Goal: Task Accomplishment & Management: Complete application form

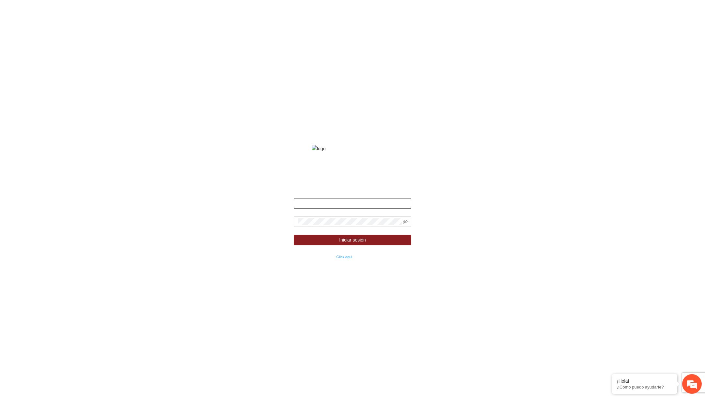
click at [339, 209] on input "text" at bounding box center [352, 203] width 117 height 10
type input "**********"
click at [407, 226] on span at bounding box center [352, 222] width 117 height 10
click at [406, 225] on span at bounding box center [405, 221] width 5 height 7
click at [405, 224] on icon "eye-invisible" at bounding box center [405, 222] width 5 height 5
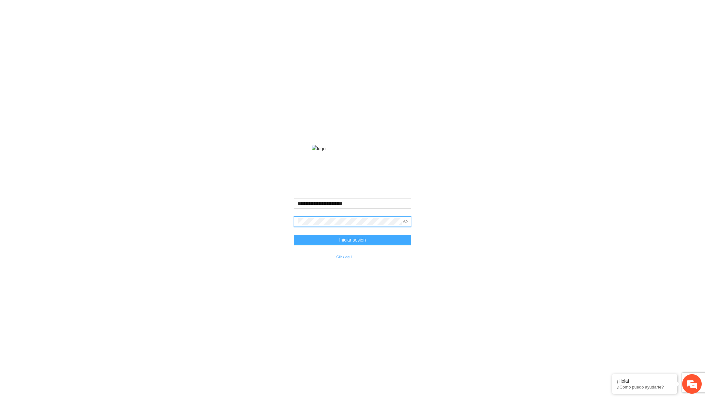
click at [389, 245] on button "Iniciar sesión" at bounding box center [352, 240] width 117 height 10
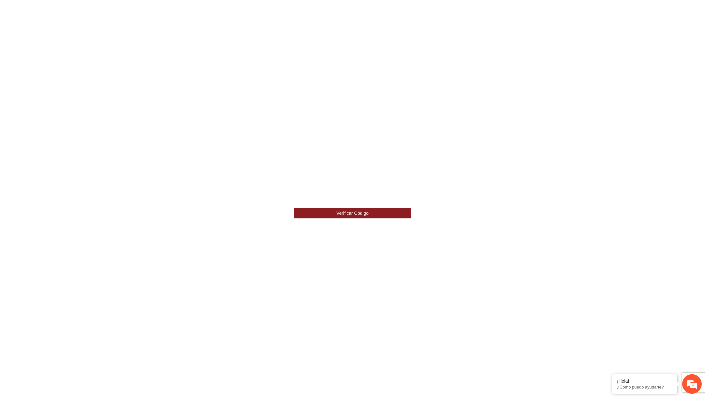
click at [375, 193] on input "text" at bounding box center [352, 195] width 117 height 10
type input "******"
click at [294, 208] on button "Verificar Código" at bounding box center [352, 213] width 117 height 10
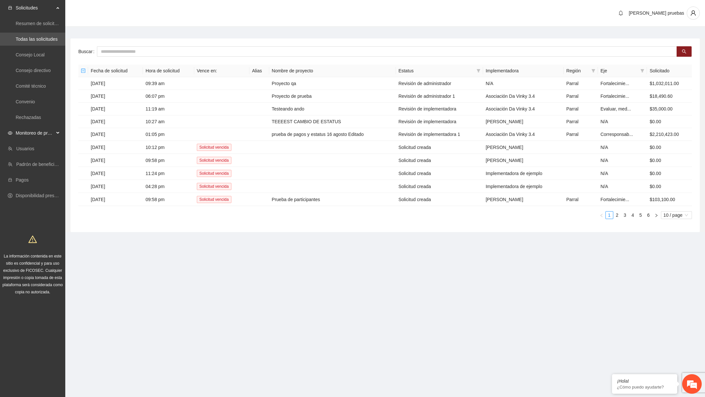
click at [53, 134] on span "Monitoreo de proyectos" at bounding box center [35, 133] width 38 height 13
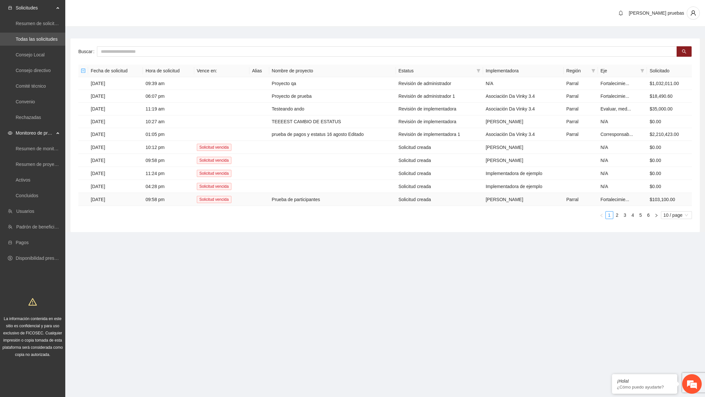
click at [281, 200] on td "Prueba de participantes" at bounding box center [332, 199] width 127 height 13
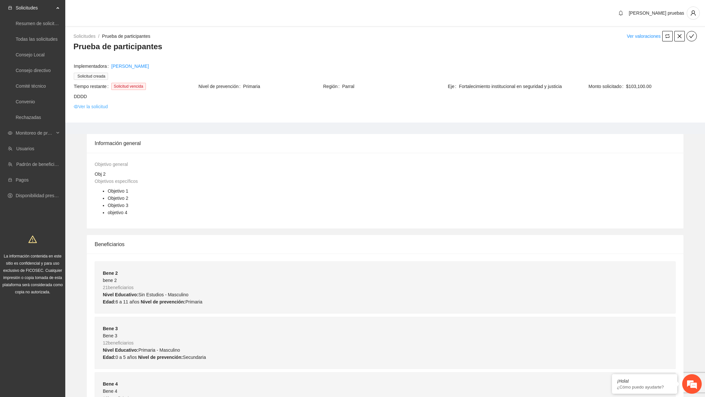
click at [95, 108] on link "Ver la solicitud" at bounding box center [91, 106] width 34 height 7
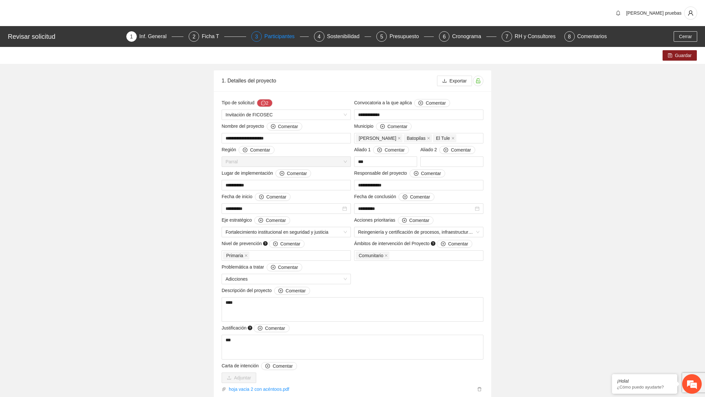
click at [281, 39] on div "Participantes" at bounding box center [282, 36] width 36 height 10
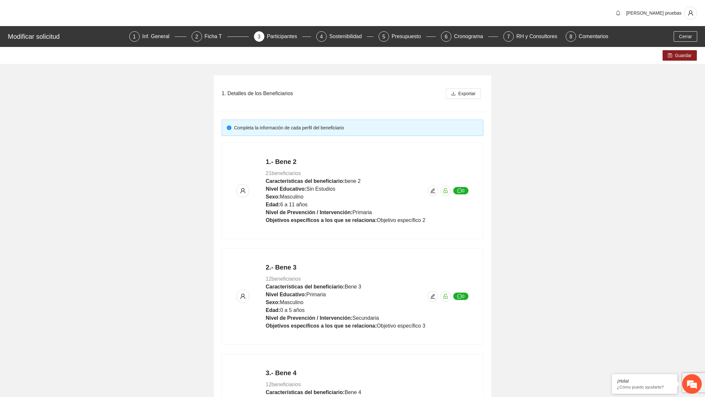
click at [543, 359] on div "1. Detalles de los Beneficiarios Exportar Completa la información de cada perfi…" at bounding box center [352, 328] width 705 height 529
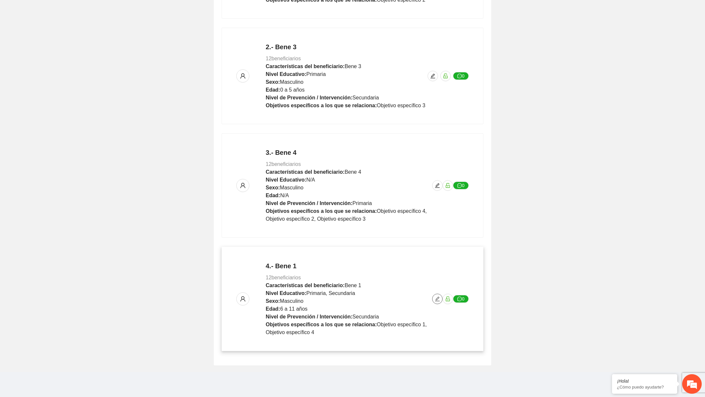
click at [434, 300] on span "edit" at bounding box center [437, 299] width 10 height 5
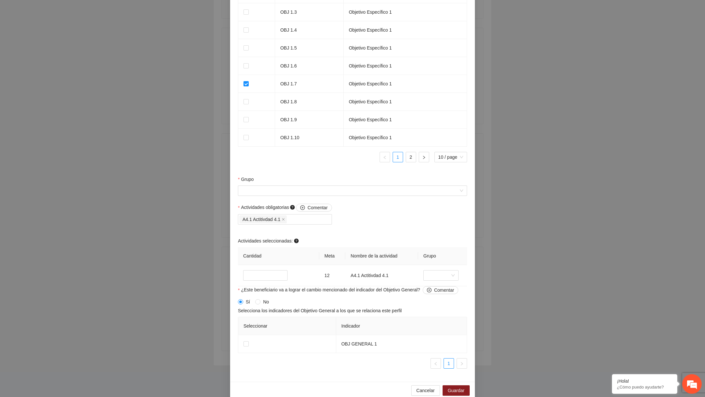
scroll to position [494, 0]
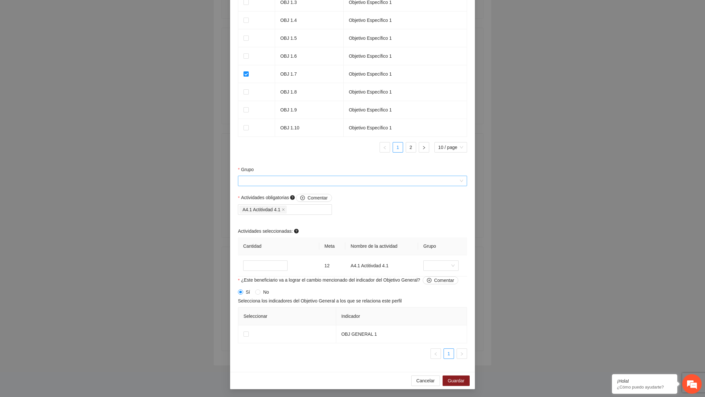
click at [331, 183] on input "Grupo" at bounding box center [350, 181] width 217 height 10
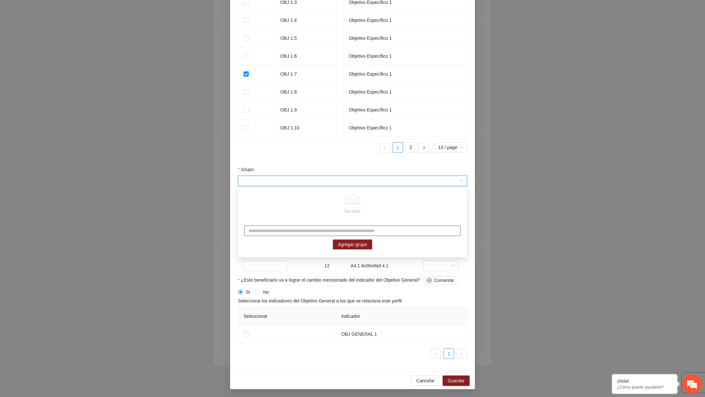
click at [281, 229] on input "text" at bounding box center [352, 231] width 216 height 10
type input "*******"
click at [338, 244] on span "Agregar grupo" at bounding box center [352, 244] width 29 height 7
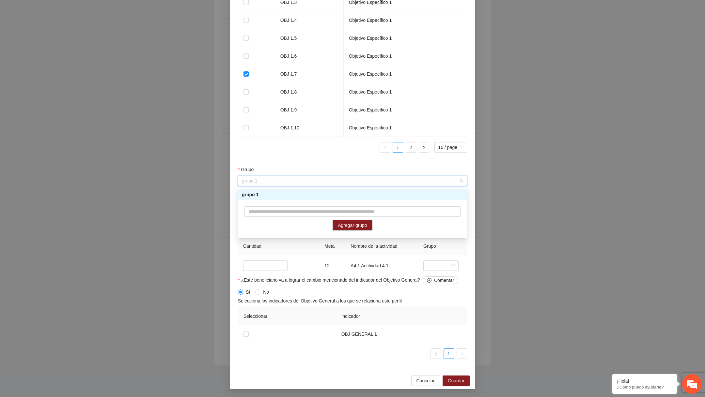
click at [355, 194] on div "grupo 1" at bounding box center [352, 194] width 221 height 7
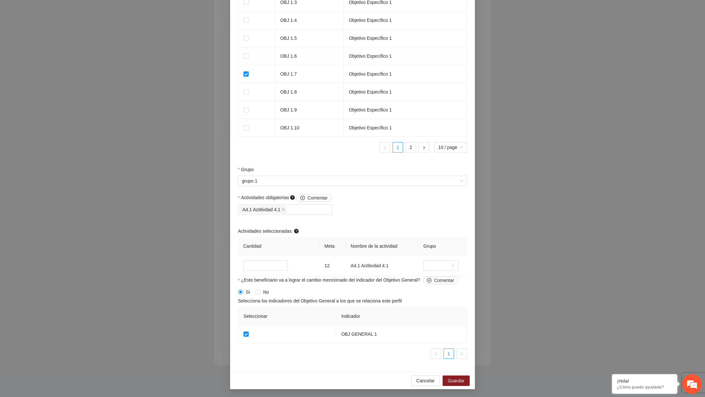
click at [462, 387] on div "Cancelar Guardar" at bounding box center [352, 380] width 245 height 17
click at [462, 384] on span "Guardar" at bounding box center [456, 380] width 17 height 7
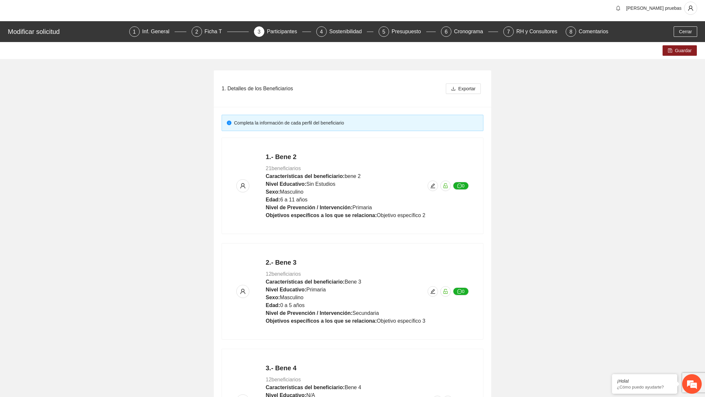
scroll to position [0, 0]
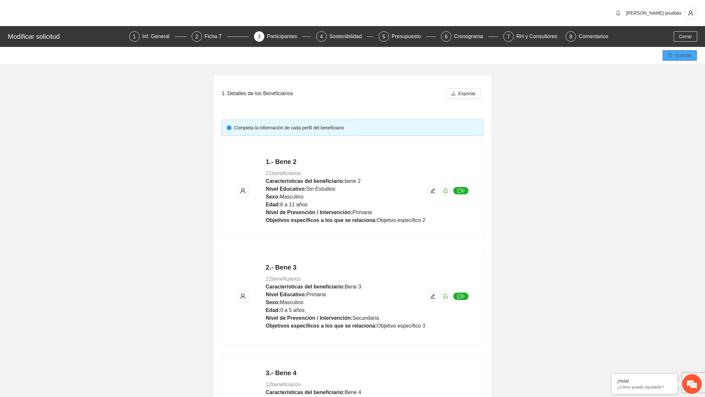
click at [686, 56] on span "Guardar" at bounding box center [683, 55] width 17 height 7
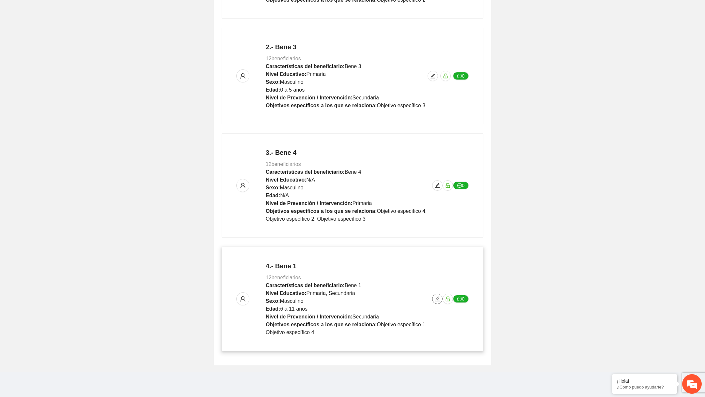
click at [437, 298] on icon "edit" at bounding box center [437, 299] width 5 height 5
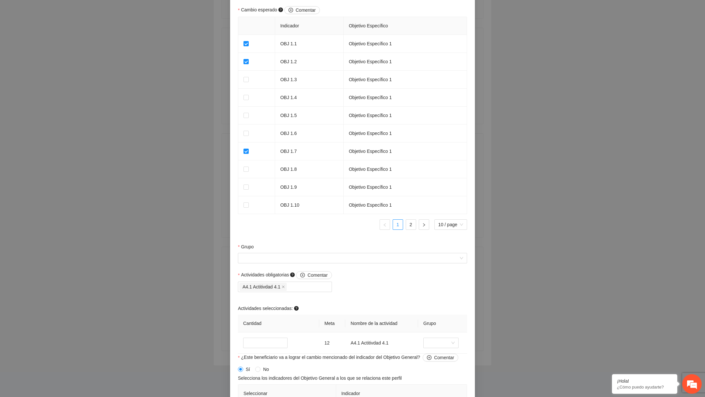
scroll to position [165, 0]
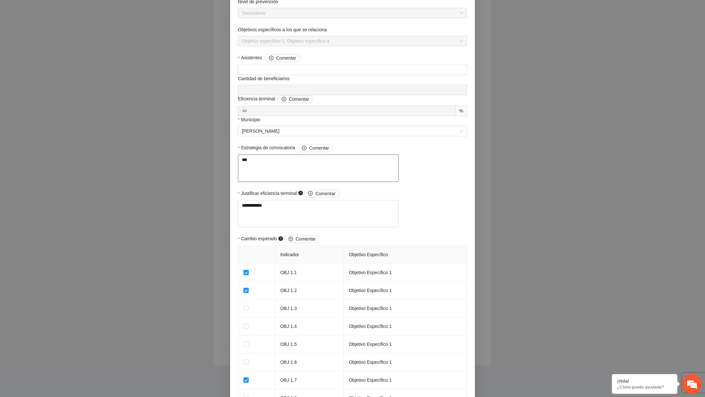
click at [321, 169] on textarea "***" at bounding box center [318, 168] width 161 height 27
type textarea "****"
type textarea "*****"
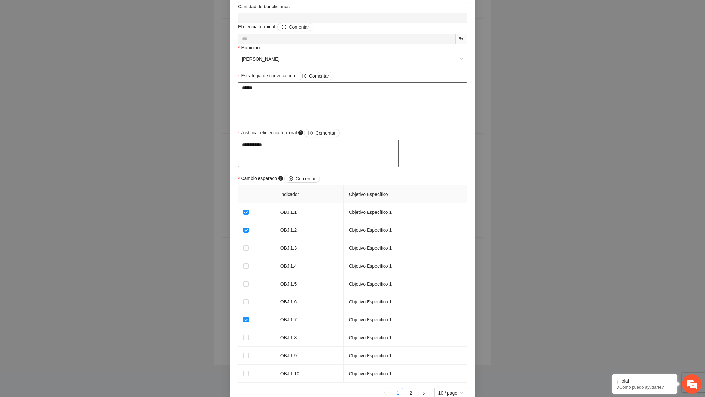
scroll to position [302, 0]
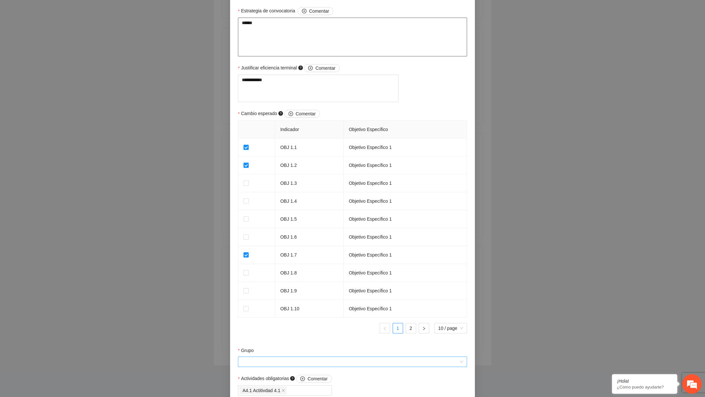
type textarea "******"
click at [259, 367] on input "Grupo" at bounding box center [350, 362] width 217 height 10
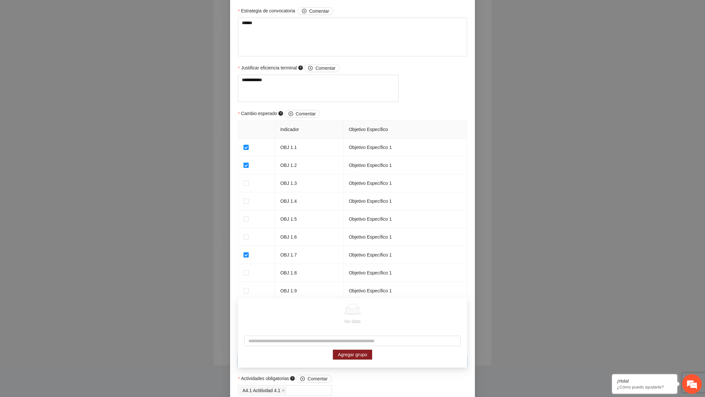
scroll to position [314, 0]
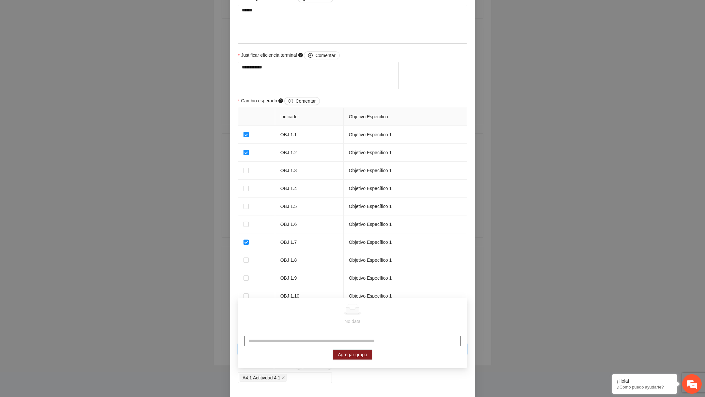
click at [284, 339] on input "text" at bounding box center [352, 341] width 216 height 10
type input "*****"
click at [356, 351] on span "Agregar grupo" at bounding box center [352, 354] width 29 height 7
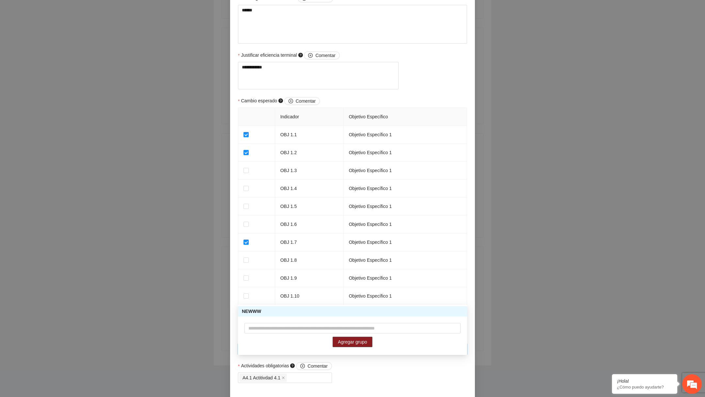
click at [362, 313] on div "NEWWW" at bounding box center [352, 311] width 221 height 7
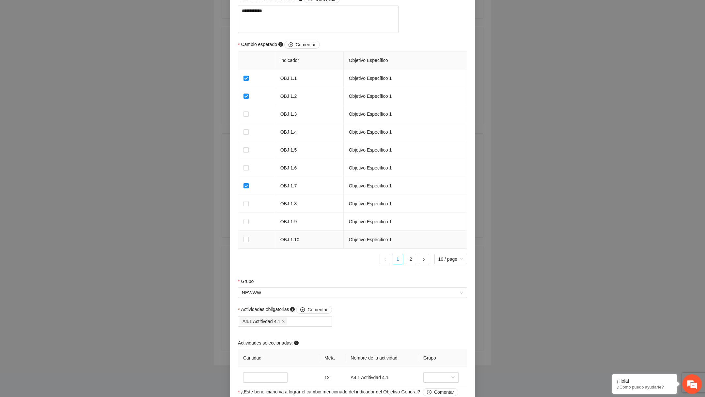
scroll to position [494, 0]
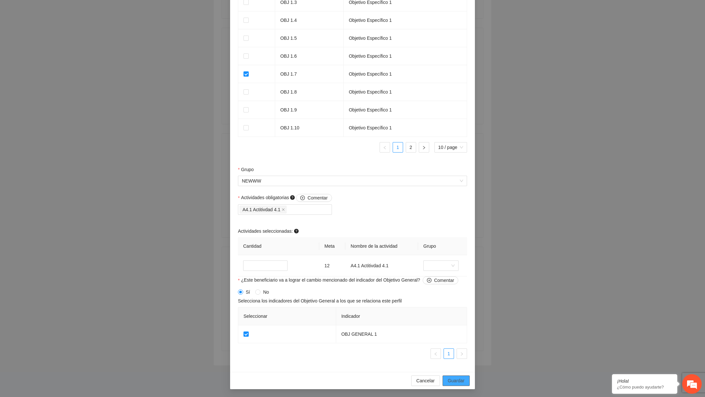
click at [449, 379] on span "Guardar" at bounding box center [456, 380] width 17 height 7
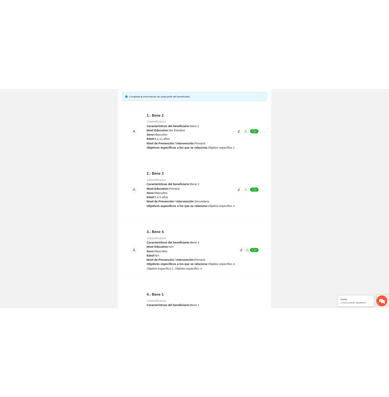
scroll to position [0, 0]
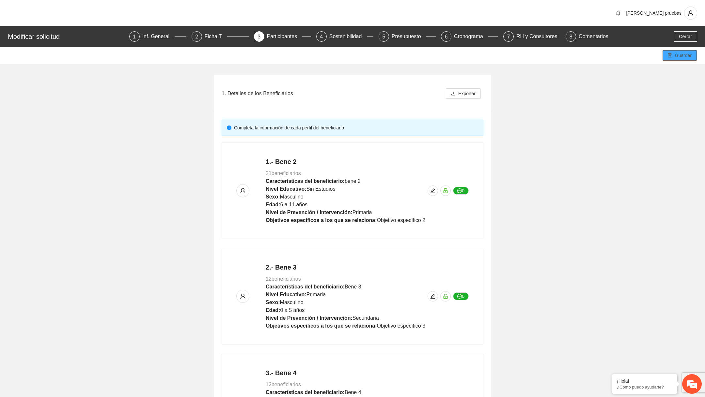
click at [680, 58] on span "Guardar" at bounding box center [683, 55] width 17 height 7
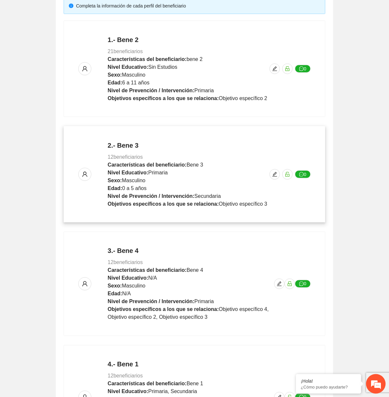
scroll to position [241, 0]
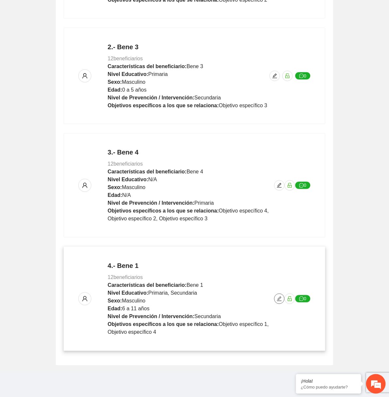
click at [277, 298] on icon "edit" at bounding box center [279, 299] width 5 height 5
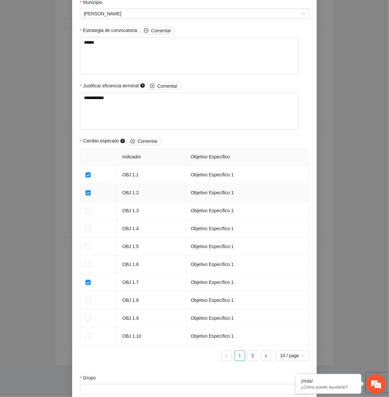
scroll to position [428, 0]
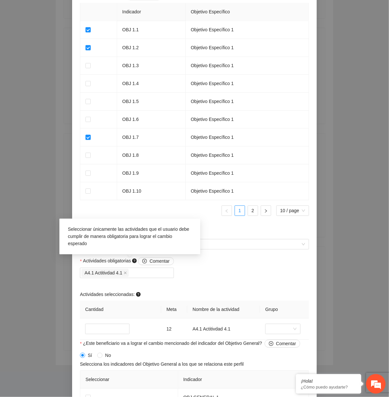
click at [134, 249] on div "Seleccionar únicamente las actividades que el usuario debe cumplir de manera ob…" at bounding box center [130, 237] width 130 height 28
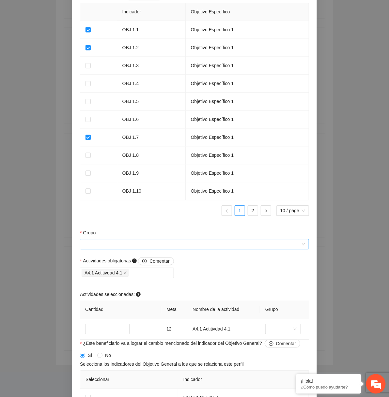
click at [279, 246] on input "Grupo" at bounding box center [192, 244] width 217 height 10
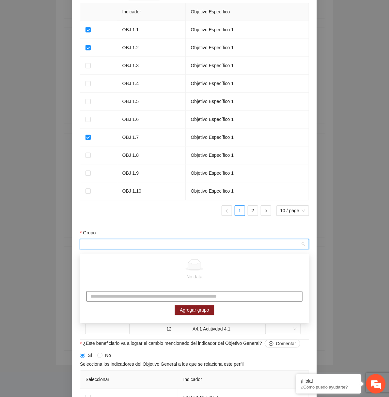
click at [160, 295] on input "text" at bounding box center [194, 297] width 216 height 10
type input "****"
click at [194, 313] on span "Agregar grupo" at bounding box center [194, 310] width 29 height 7
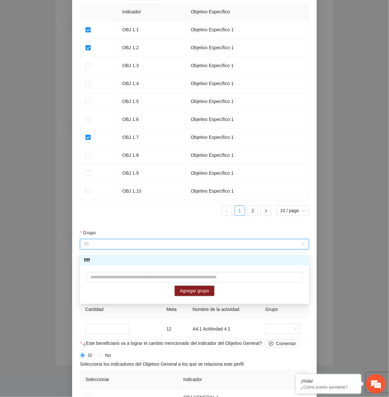
click at [199, 260] on div "ffff" at bounding box center [194, 260] width 221 height 7
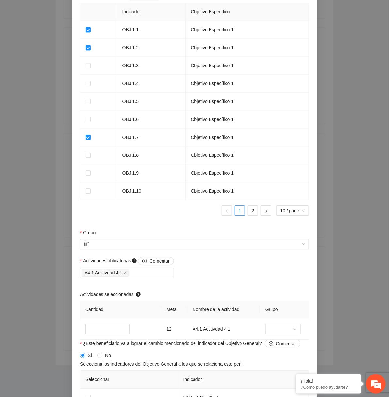
scroll to position [494, 0]
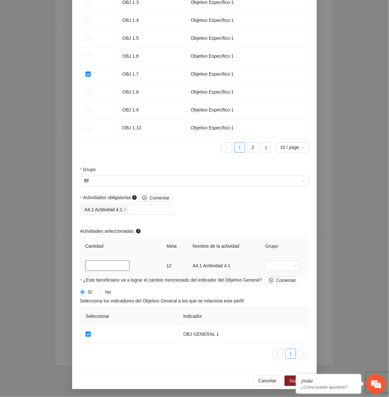
click at [100, 267] on input "**" at bounding box center [107, 266] width 44 height 10
type input "**"
click at [287, 378] on button "Guardar" at bounding box center [297, 381] width 27 height 10
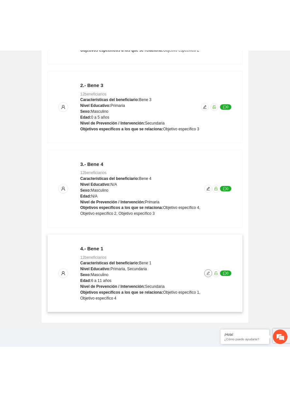
scroll to position [0, 0]
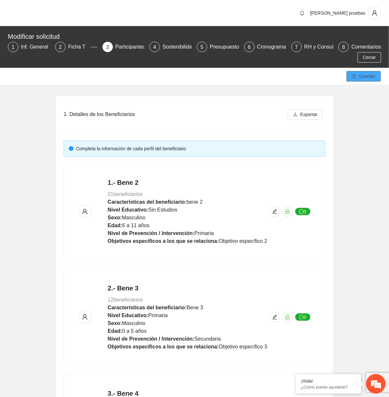
click at [367, 77] on span "Guardar" at bounding box center [367, 76] width 17 height 7
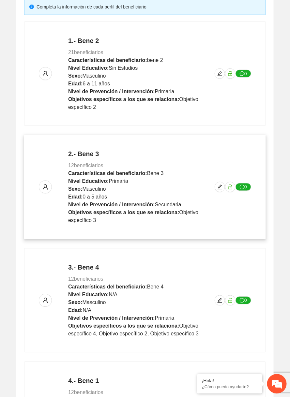
scroll to position [257, 0]
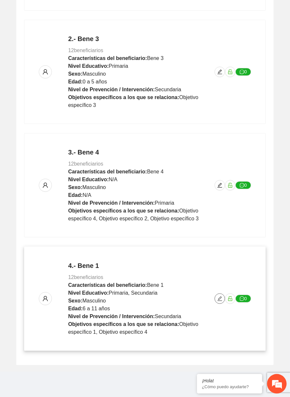
click at [218, 300] on icon "edit" at bounding box center [220, 299] width 5 height 5
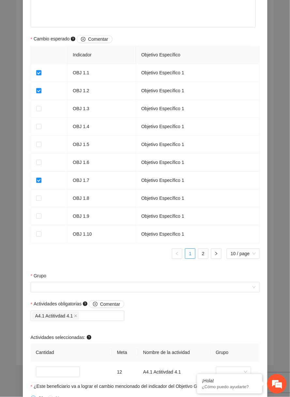
scroll to position [494, 0]
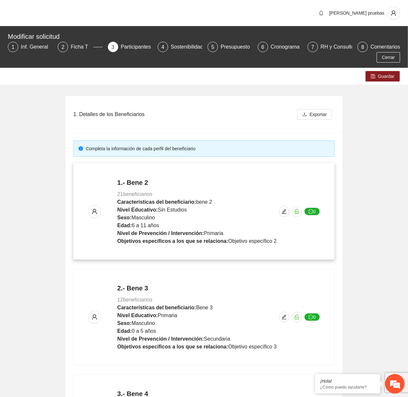
scroll to position [241, 0]
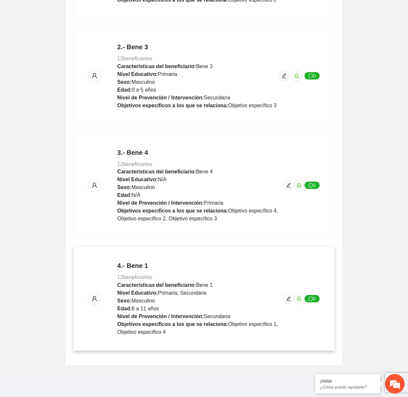
click at [290, 303] on div "4.- Bene 1 12 beneficiarios Características del beneficiario: Bene 1 Nivel Educ…" at bounding box center [204, 299] width 232 height 75
click at [288, 298] on icon "edit" at bounding box center [288, 299] width 5 height 5
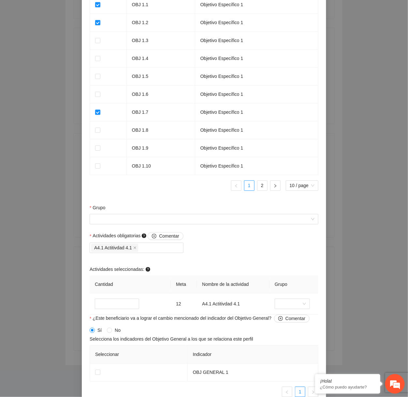
scroll to position [494, 0]
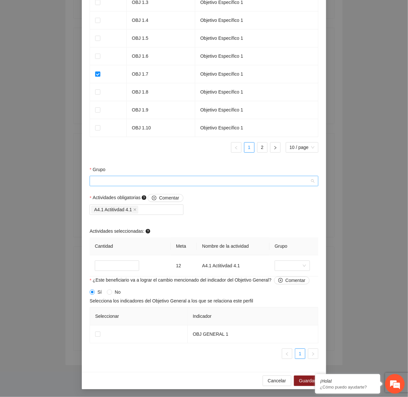
click at [174, 180] on input "Grupo" at bounding box center [202, 181] width 217 height 10
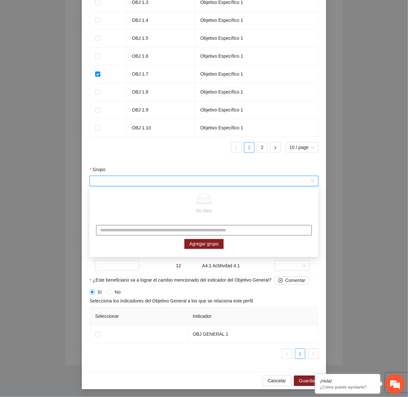
click at [155, 234] on input "text" at bounding box center [204, 230] width 216 height 10
type input "******"
click at [199, 242] on span "Agregar grupo" at bounding box center [204, 244] width 29 height 7
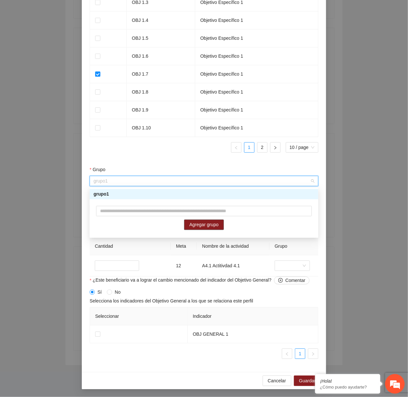
click at [188, 189] on div "grupo1" at bounding box center [204, 194] width 229 height 10
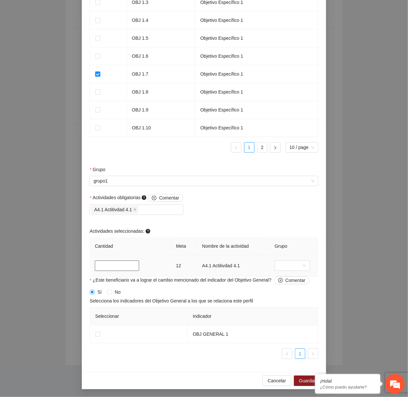
click at [122, 265] on input "**" at bounding box center [117, 266] width 44 height 10
click at [109, 265] on input "**" at bounding box center [117, 266] width 44 height 10
type input "**"
click at [256, 223] on div "Actividades obligatorias Comentar A4.1 Actitivdad 4.1 Actividades seleccionadas…" at bounding box center [204, 235] width 232 height 83
click at [290, 383] on span "Guardar" at bounding box center [307, 380] width 17 height 7
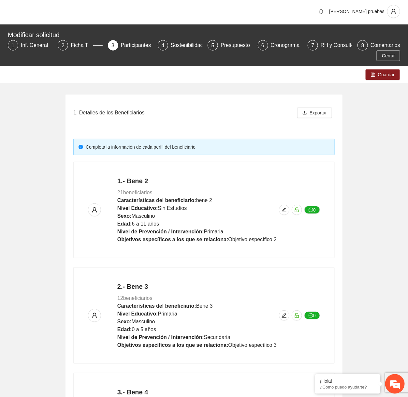
scroll to position [0, 0]
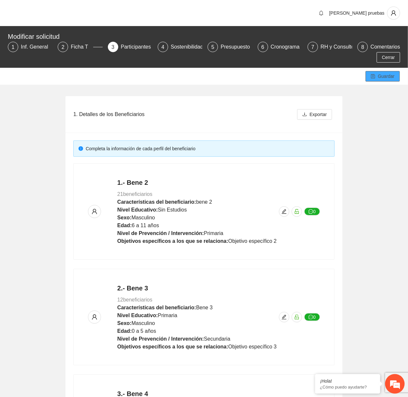
click at [290, 77] on button "Guardar" at bounding box center [383, 76] width 34 height 10
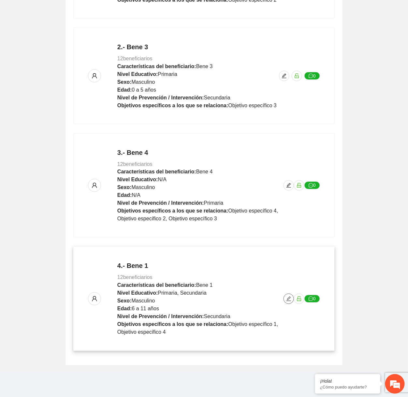
click at [286, 299] on icon "edit" at bounding box center [288, 299] width 5 height 5
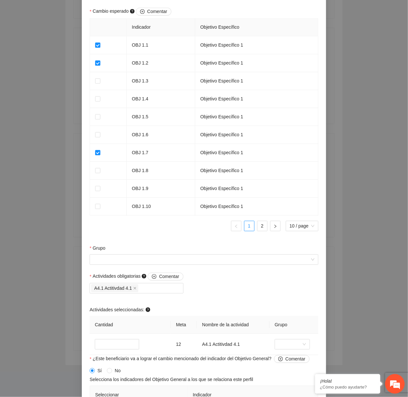
scroll to position [423, 0]
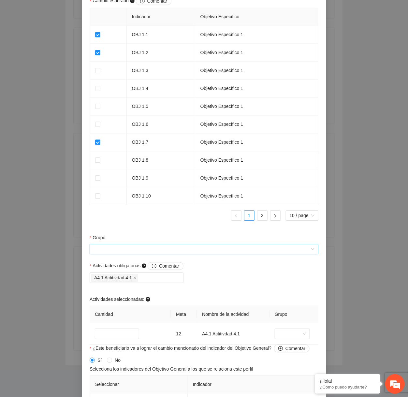
click at [200, 249] on input "Grupo" at bounding box center [202, 249] width 217 height 10
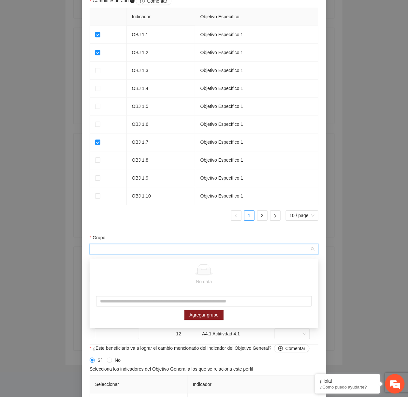
click at [195, 221] on ul "1 2 10 / page" at bounding box center [204, 215] width 229 height 10
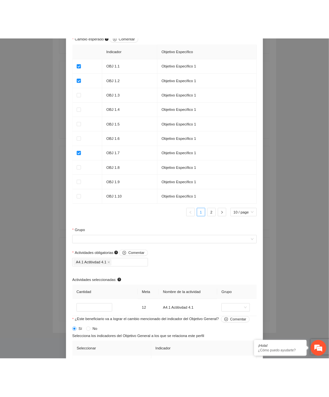
scroll to position [494, 0]
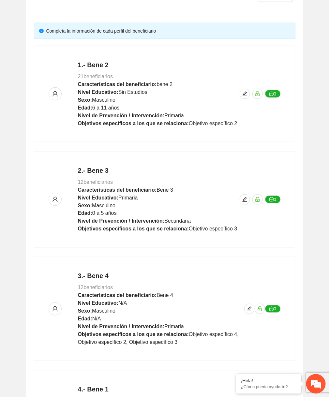
scroll to position [241, 0]
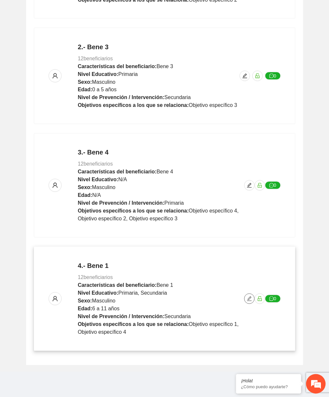
click at [248, 301] on button "button" at bounding box center [249, 299] width 10 height 10
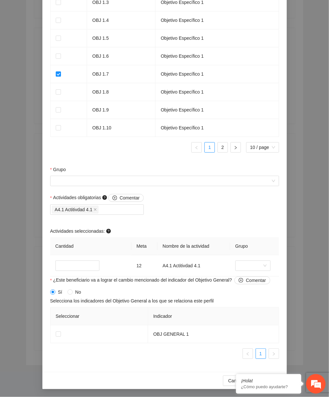
scroll to position [494, 0]
click at [153, 186] on input "Grupo" at bounding box center [162, 181] width 217 height 10
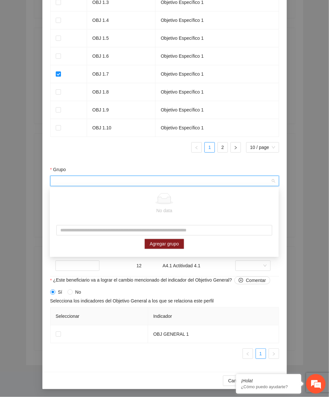
click at [134, 224] on div "Agregar grupo" at bounding box center [164, 237] width 229 height 37
click at [134, 225] on div "Agregar grupo" at bounding box center [164, 237] width 229 height 37
click at [127, 231] on input "text" at bounding box center [164, 230] width 216 height 10
type input "***"
click at [160, 243] on span "Agregar grupo" at bounding box center [164, 244] width 29 height 7
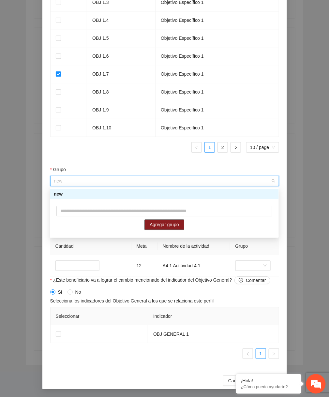
click at [141, 193] on div "new" at bounding box center [164, 194] width 221 height 7
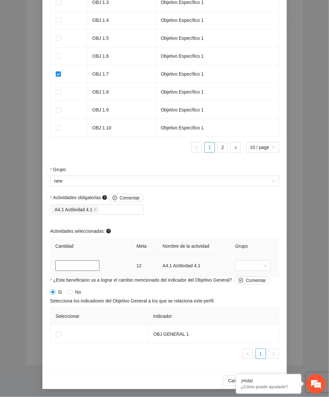
click at [76, 266] on input "**" at bounding box center [77, 266] width 44 height 10
type input "**"
click at [237, 375] on em at bounding box center [236, 375] width 7 height 7
click at [262, 381] on span "Guardar" at bounding box center [268, 380] width 17 height 7
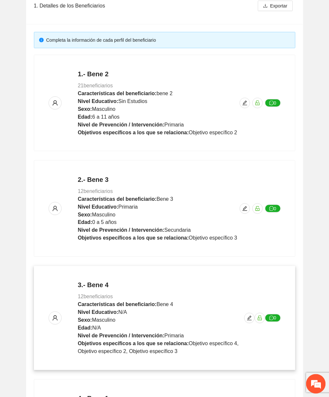
scroll to position [0, 0]
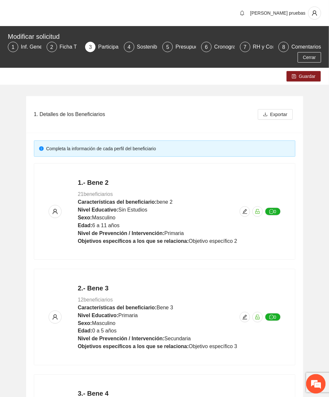
click at [299, 69] on div "Guardar" at bounding box center [164, 76] width 329 height 17
click at [299, 81] on button "Guardar" at bounding box center [304, 76] width 34 height 10
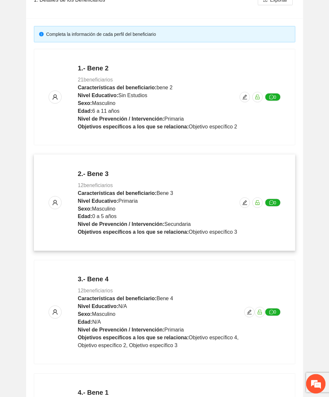
scroll to position [155, 0]
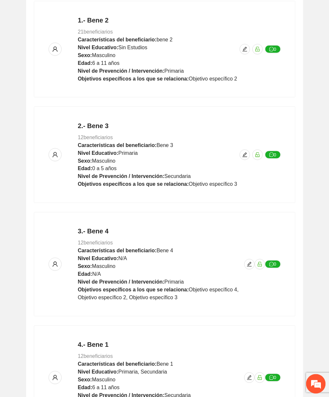
scroll to position [241, 0]
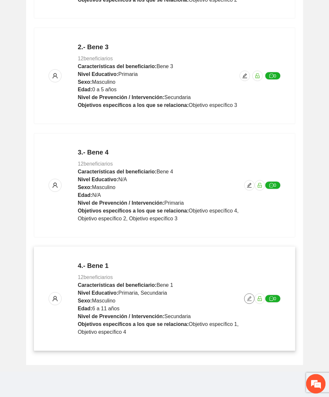
click at [250, 298] on icon "edit" at bounding box center [249, 299] width 5 height 5
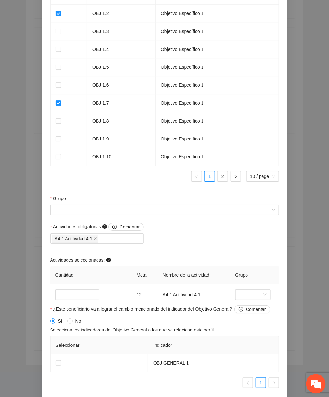
scroll to position [494, 0]
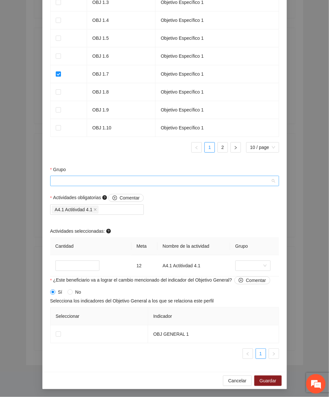
click at [136, 180] on input "Grupo" at bounding box center [162, 181] width 217 height 10
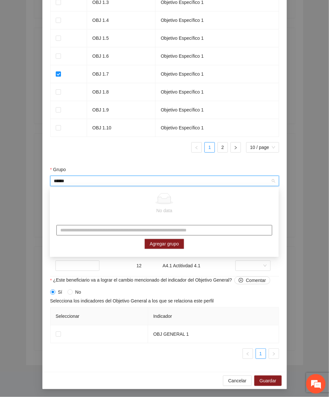
type input "******"
click at [159, 229] on input "text" at bounding box center [164, 230] width 216 height 10
click at [122, 177] on input "******" at bounding box center [162, 181] width 217 height 10
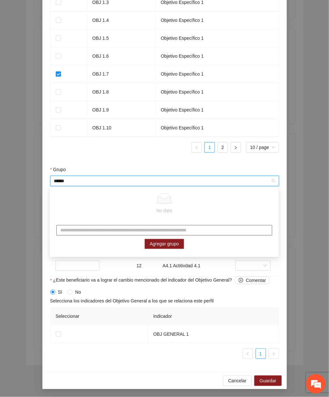
click at [111, 229] on input "text" at bounding box center [164, 230] width 216 height 10
paste input "******"
type input "******"
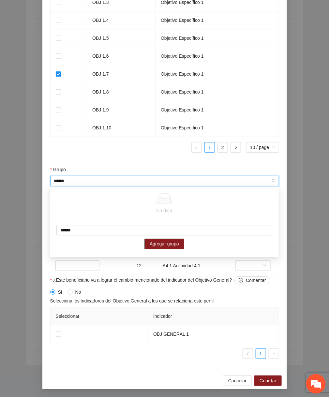
click at [145, 243] on button "Agregar grupo" at bounding box center [165, 244] width 40 height 10
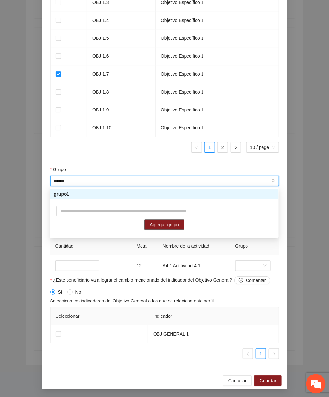
click at [147, 191] on div "grupo1" at bounding box center [164, 194] width 221 height 7
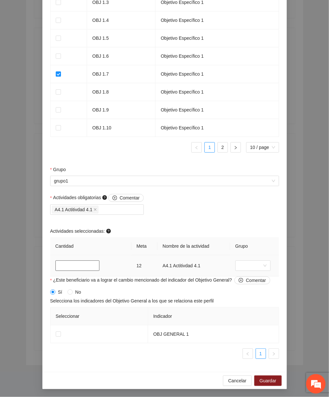
click at [75, 263] on input "**" at bounding box center [77, 266] width 44 height 10
type input "*"
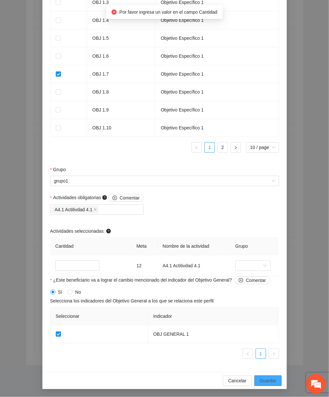
click at [271, 378] on span "Guardar" at bounding box center [268, 380] width 17 height 7
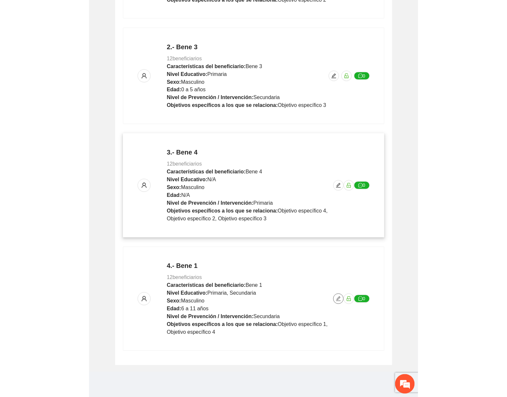
scroll to position [0, 0]
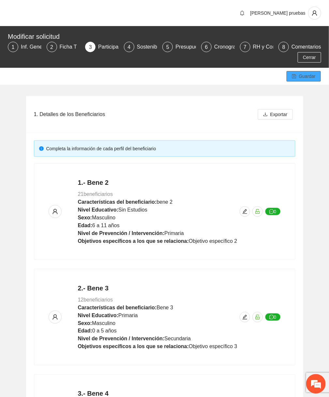
click at [306, 80] on button "Guardar" at bounding box center [304, 76] width 34 height 10
